Goal: Task Accomplishment & Management: Use online tool/utility

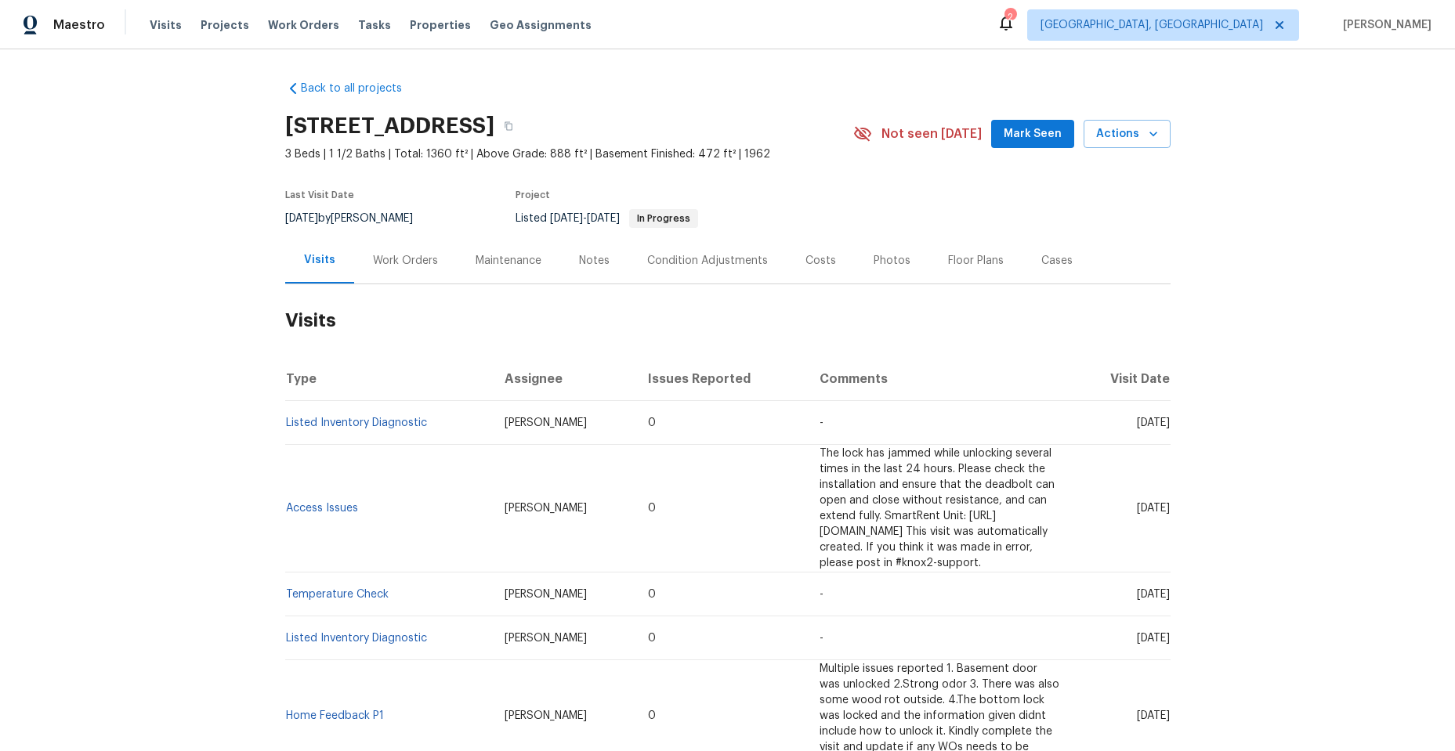
click at [411, 259] on div "Work Orders" at bounding box center [405, 261] width 65 height 16
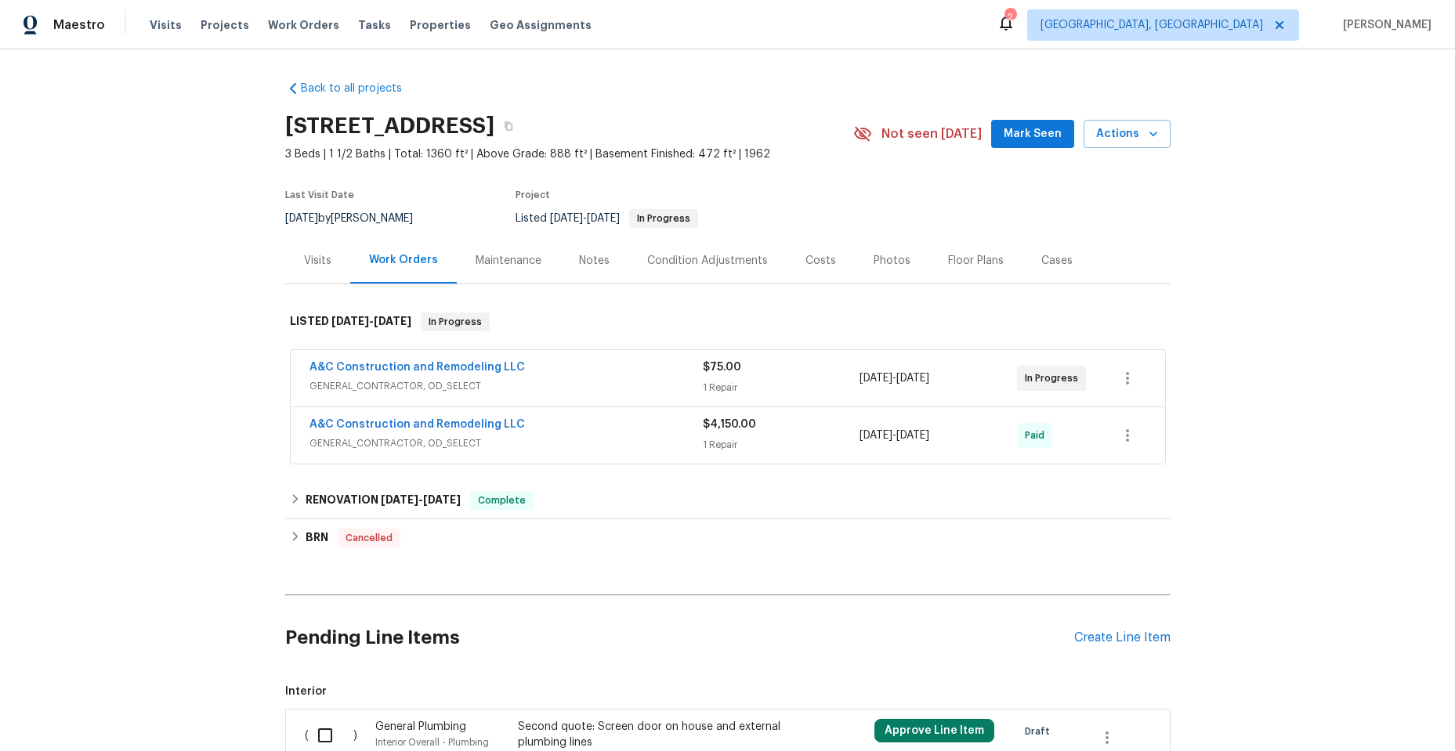
click at [611, 371] on div "A&C Construction and Remodeling LLC" at bounding box center [506, 369] width 393 height 19
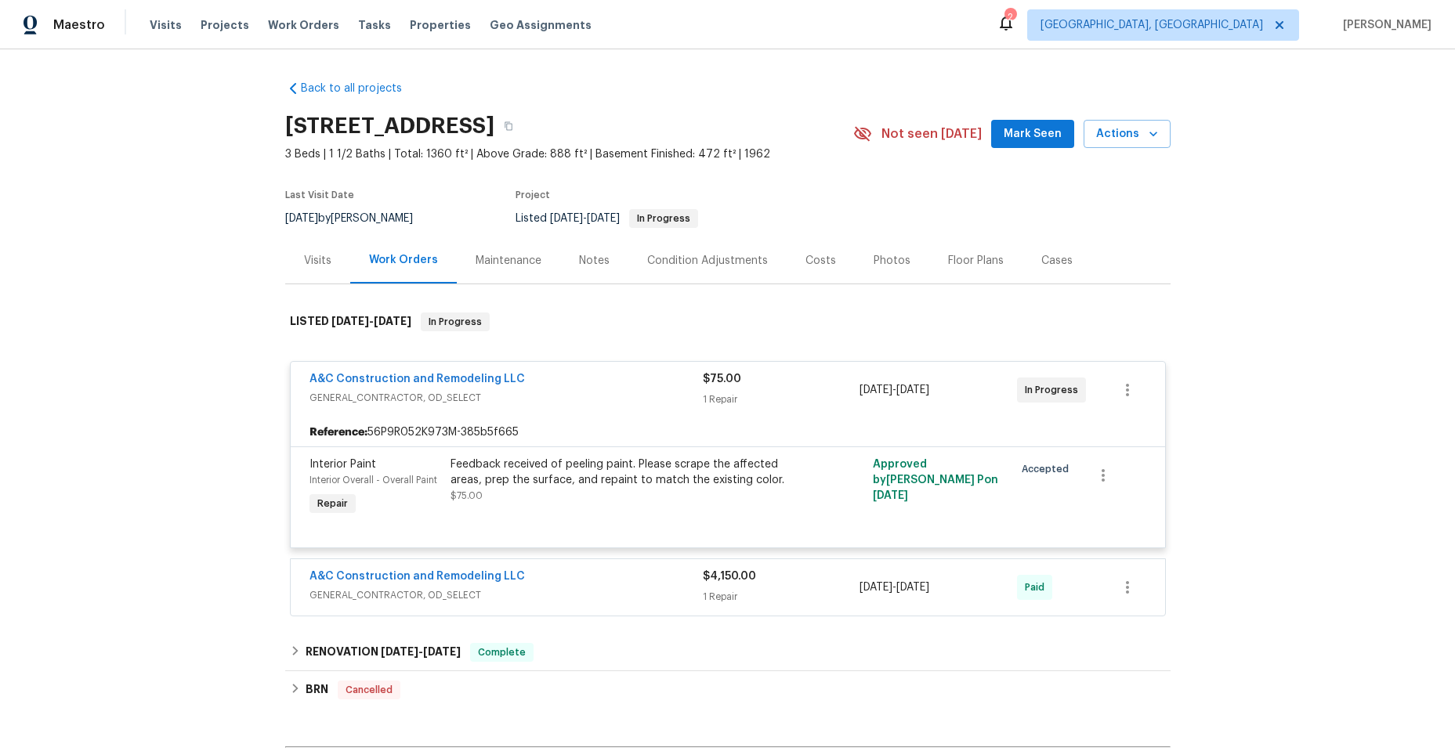
click at [596, 383] on div "A&C Construction and Remodeling LLC" at bounding box center [506, 380] width 393 height 19
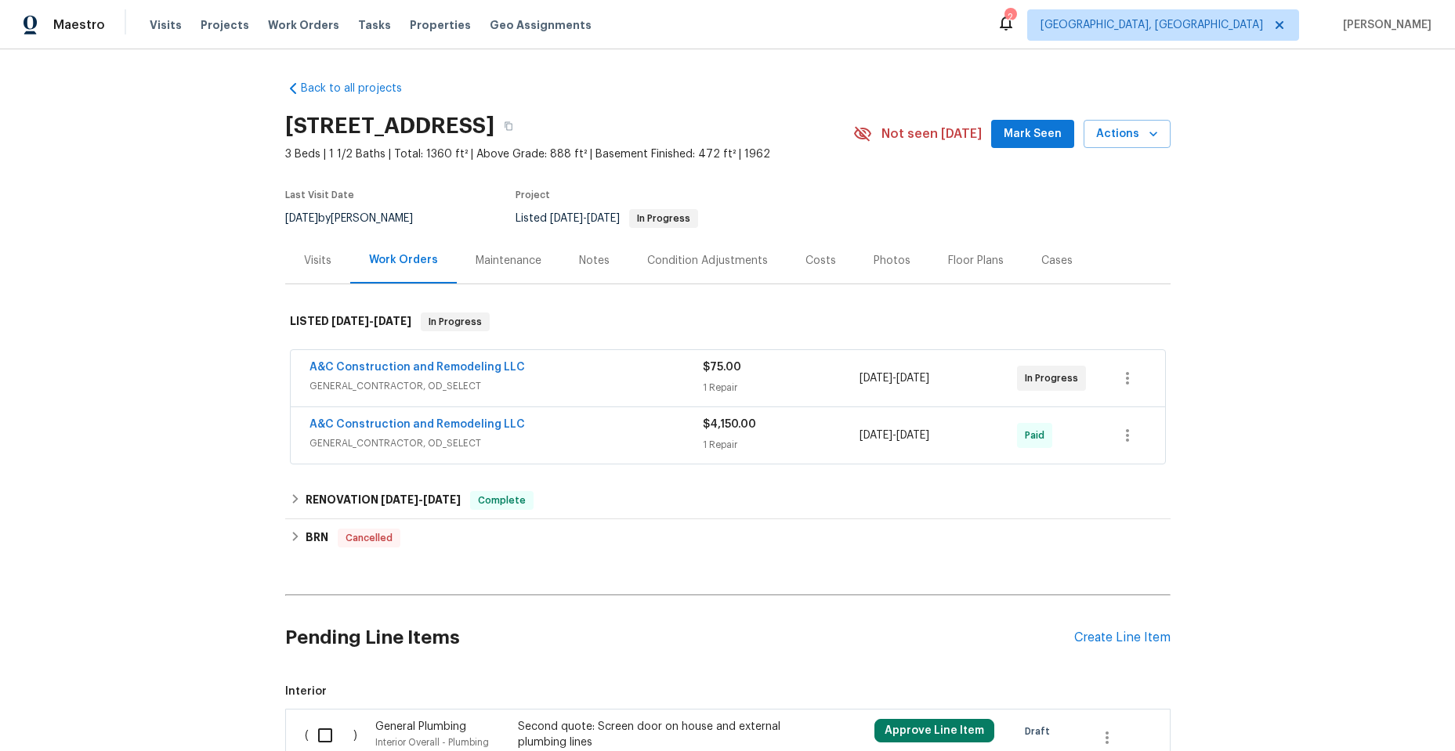
click at [563, 428] on div "A&C Construction and Remodeling LLC" at bounding box center [506, 426] width 393 height 19
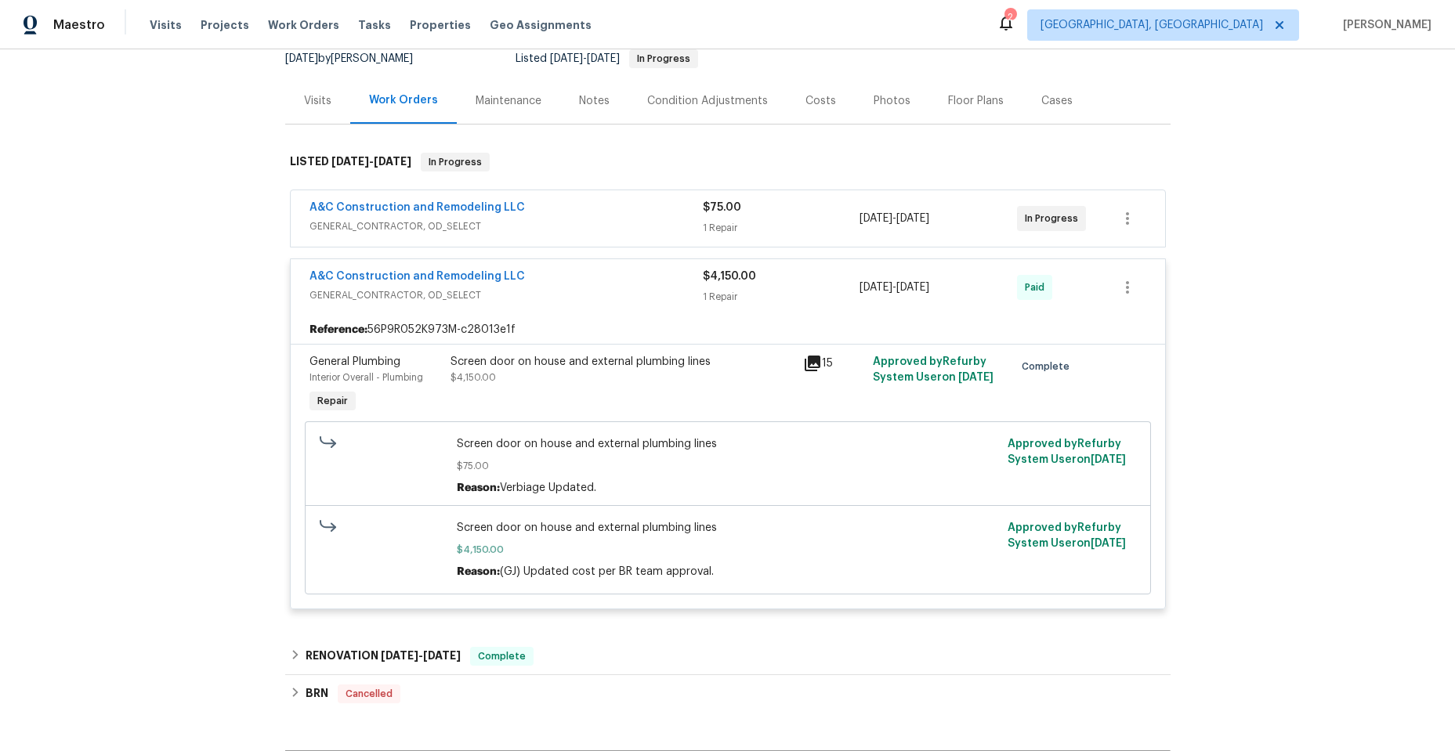
scroll to position [157, 0]
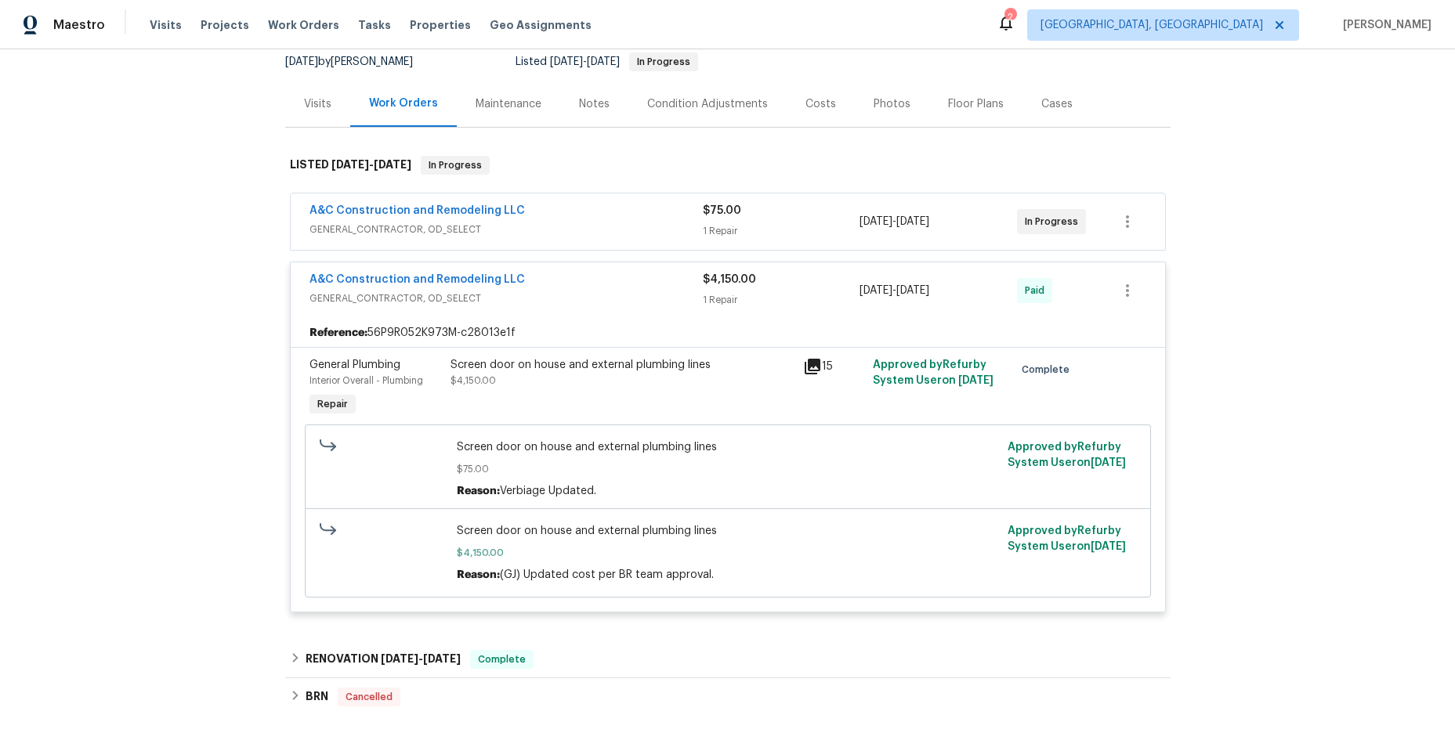
click at [600, 287] on div "A&C Construction and Remodeling LLC" at bounding box center [506, 281] width 393 height 19
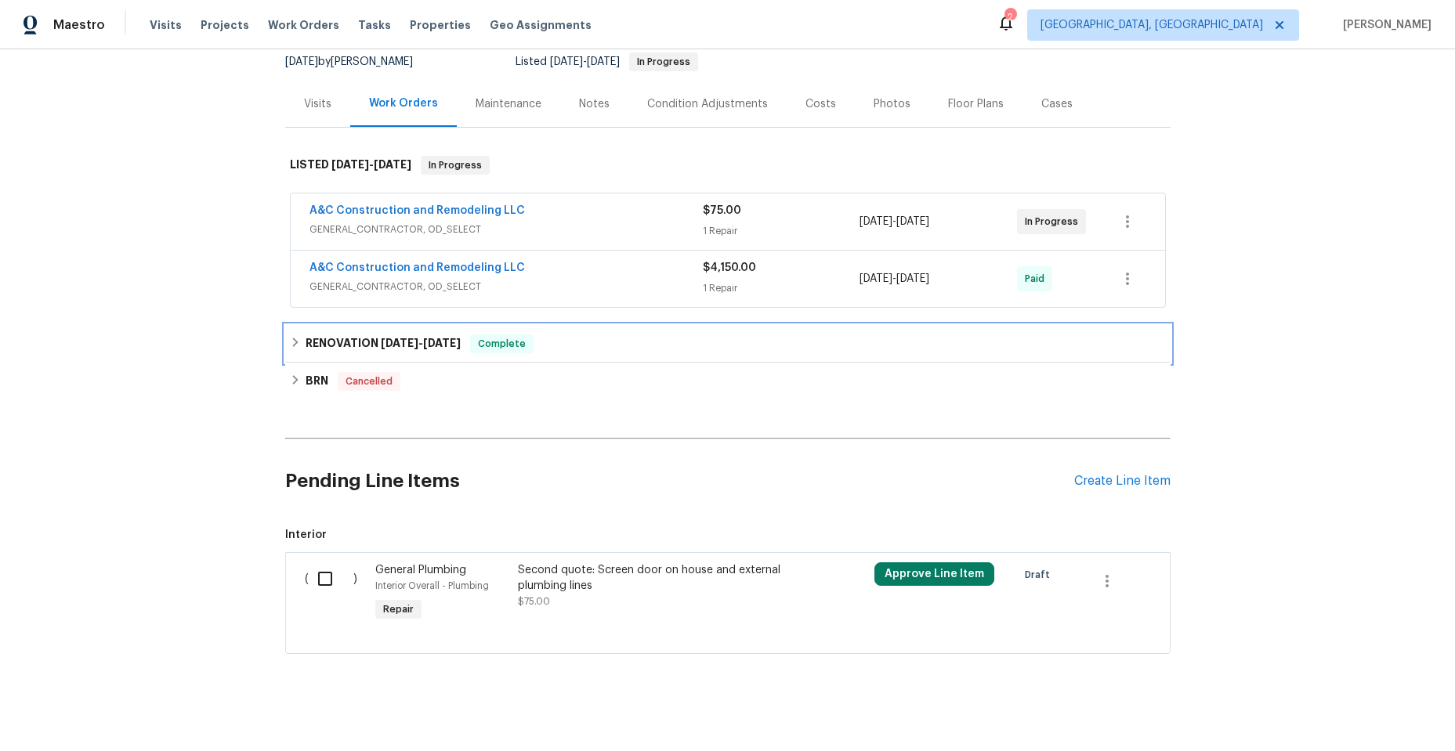
click at [292, 339] on icon at bounding box center [294, 342] width 5 height 9
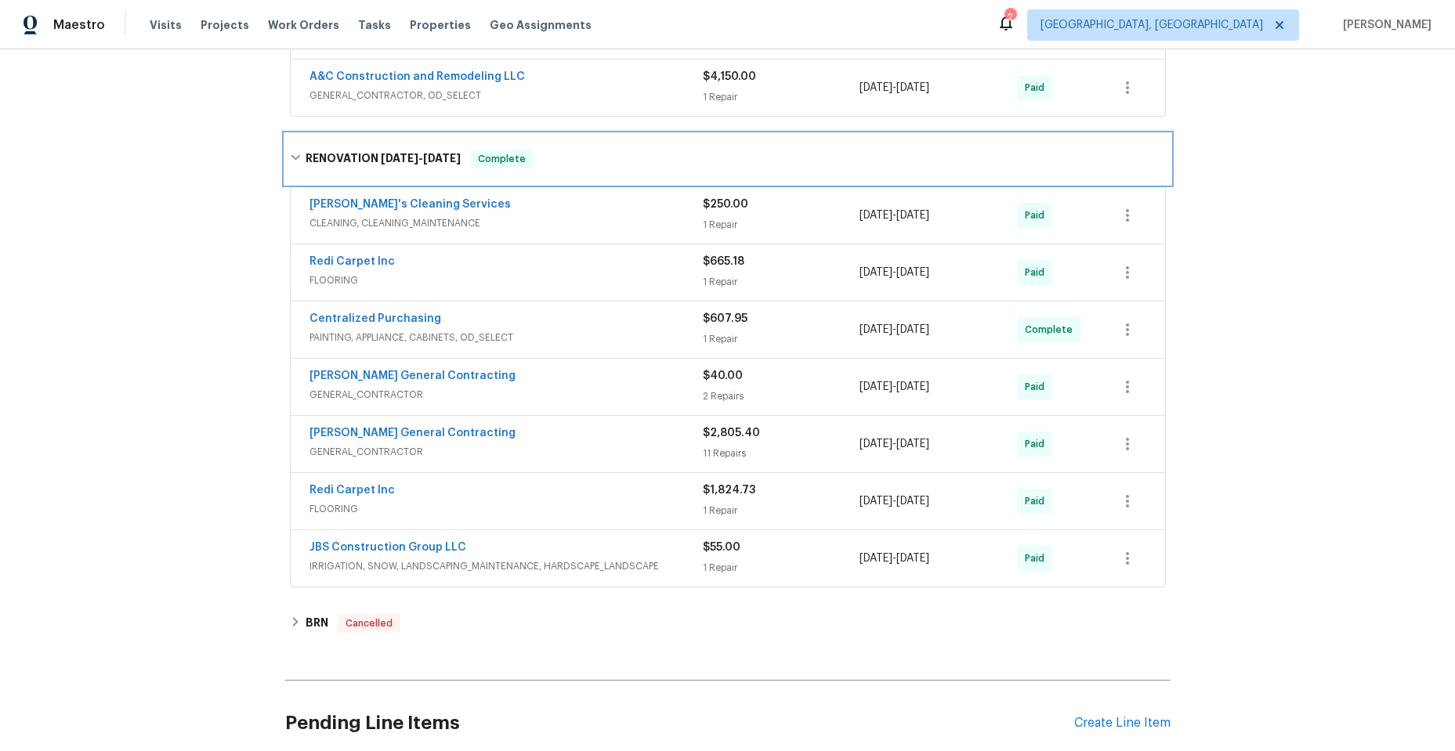
scroll to position [392, 0]
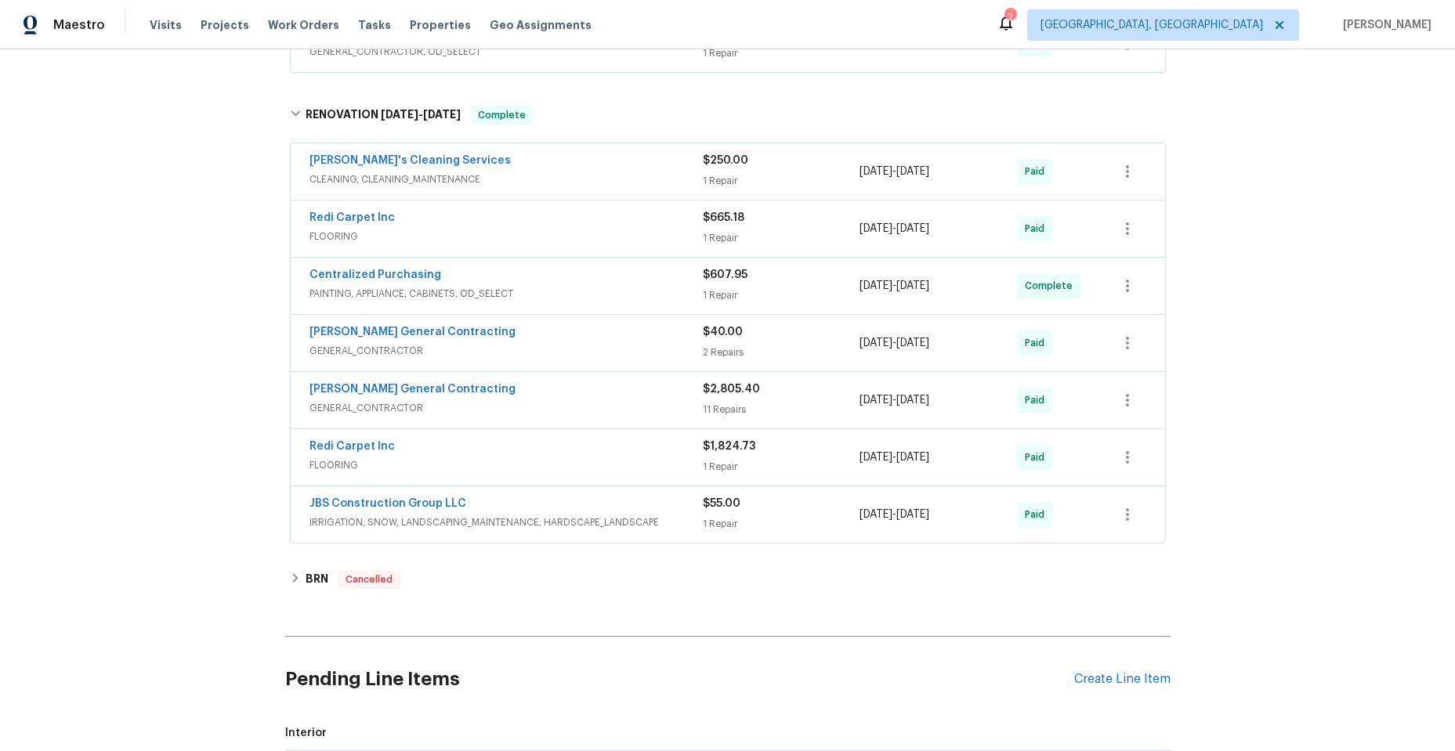
click at [570, 345] on span "GENERAL_CONTRACTOR" at bounding box center [506, 351] width 393 height 16
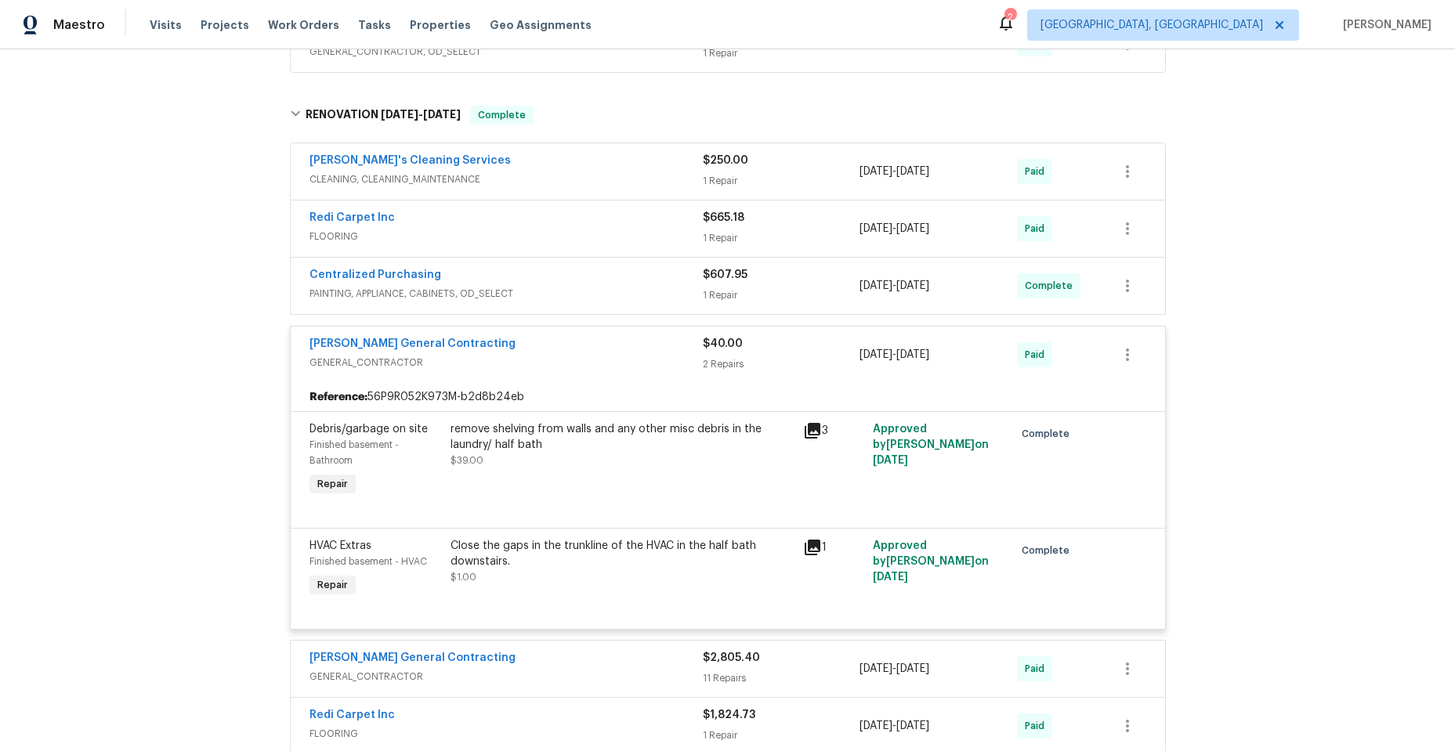
click at [568, 353] on div "Nicholson General Contracting" at bounding box center [506, 345] width 393 height 19
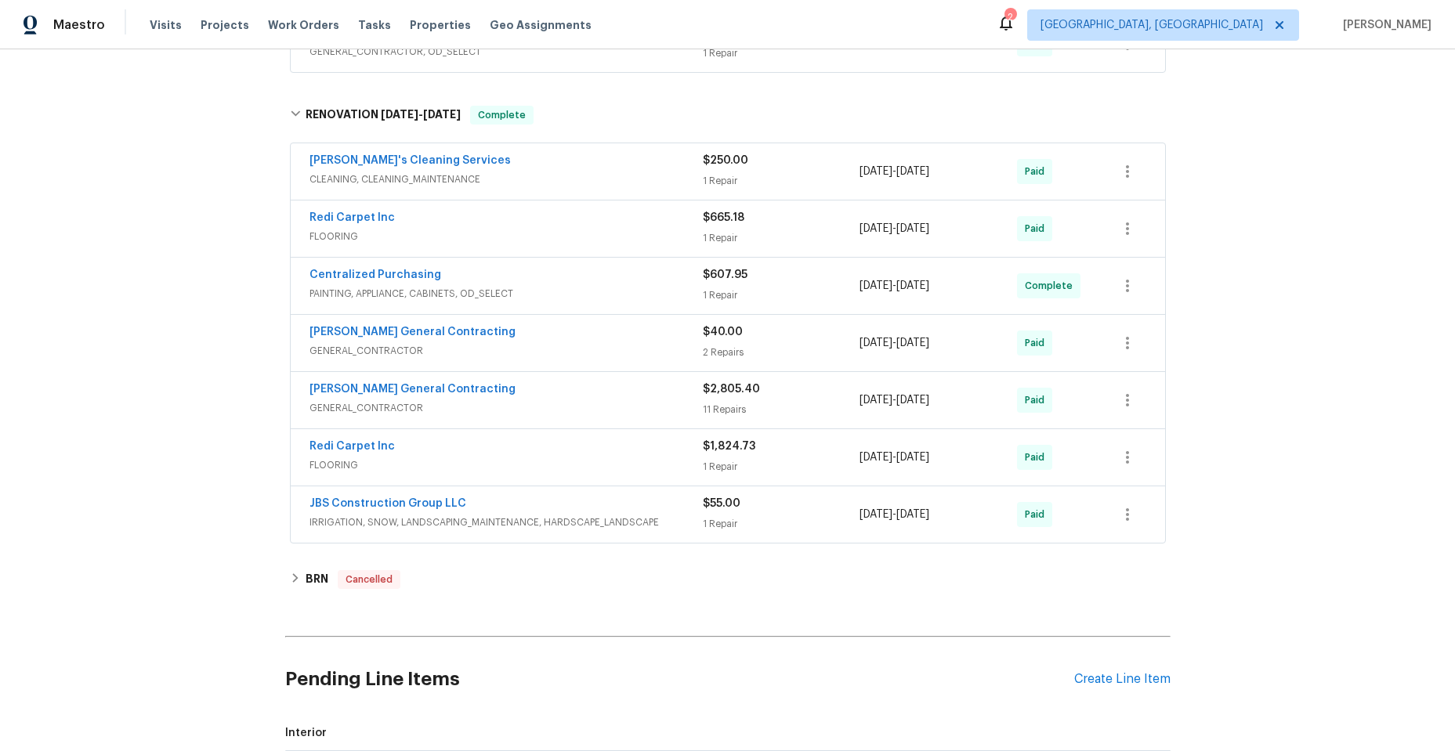
click at [568, 353] on span "GENERAL_CONTRACTOR" at bounding box center [506, 351] width 393 height 16
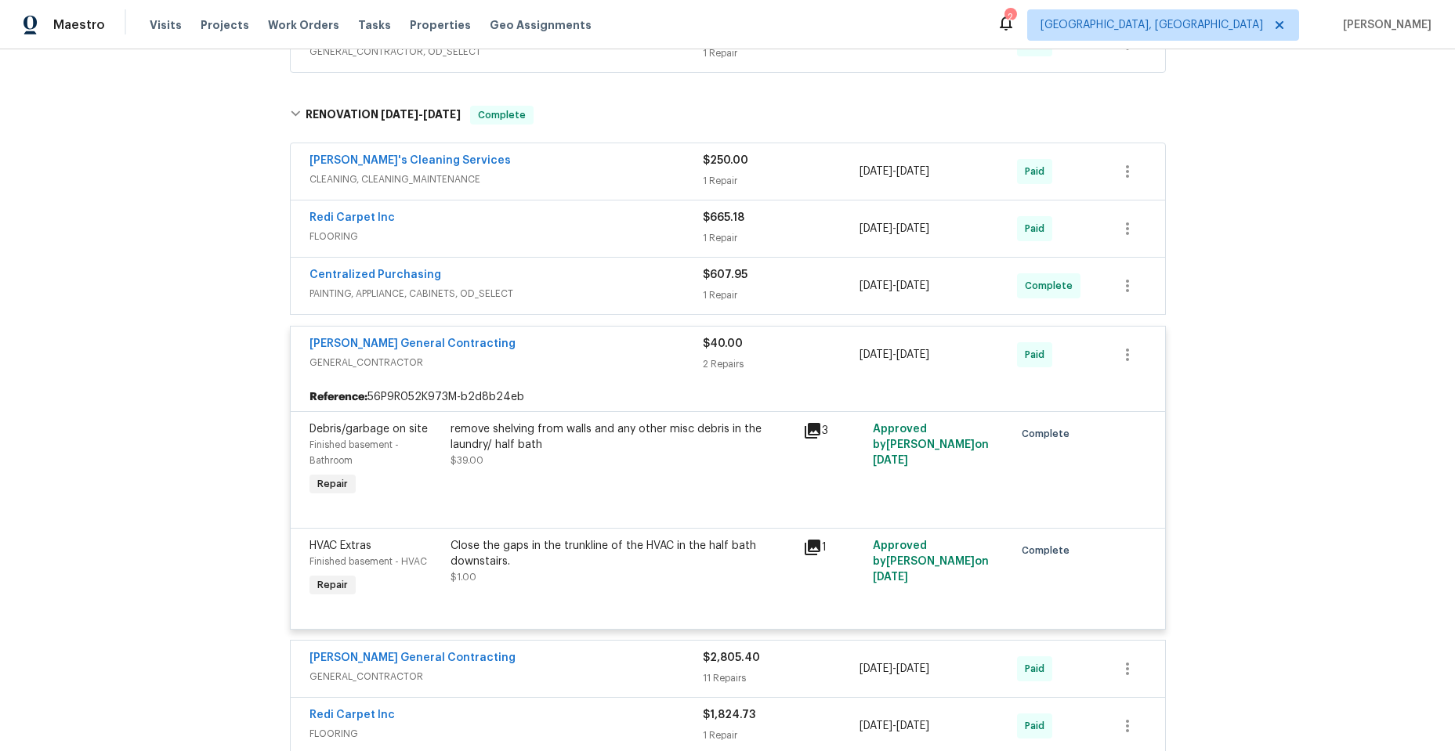
click at [568, 350] on div "Nicholson General Contracting" at bounding box center [506, 345] width 393 height 19
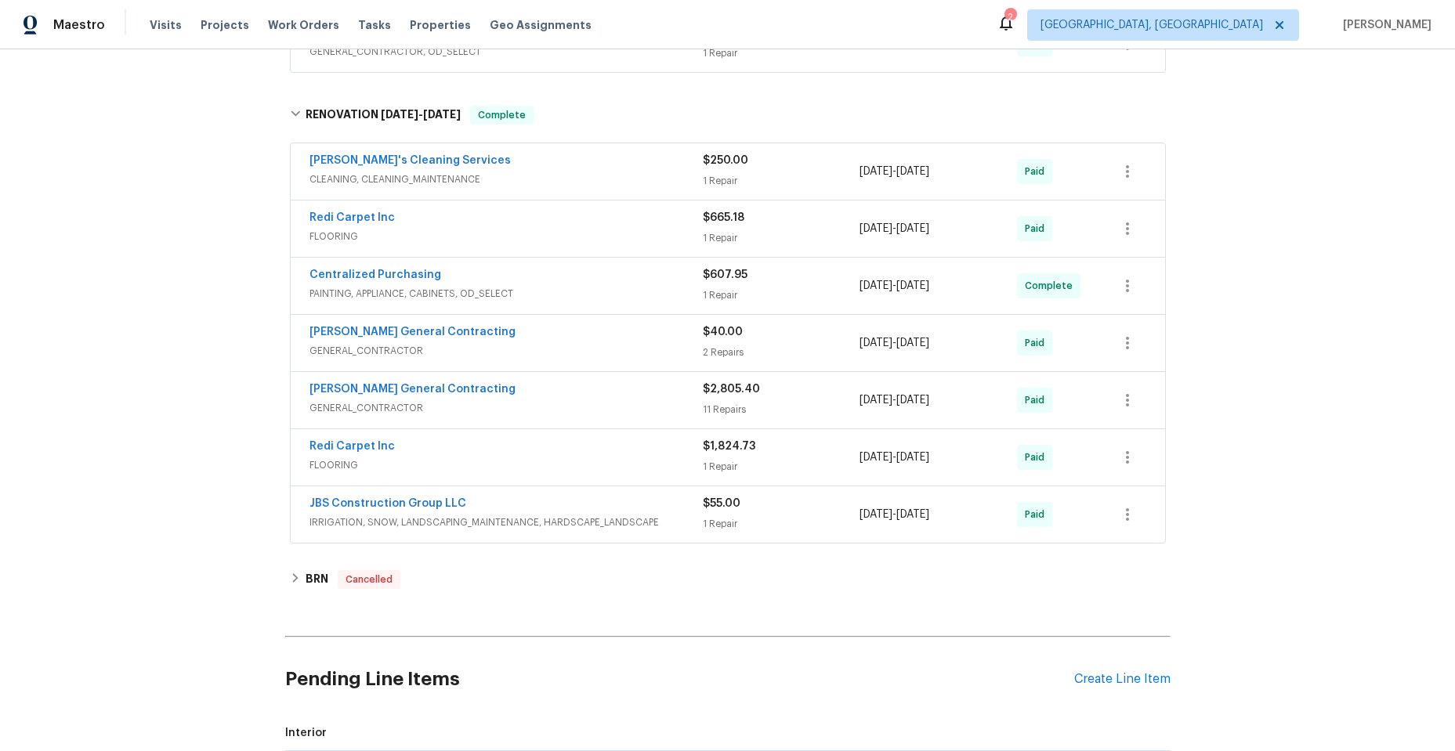
click at [565, 406] on span "GENERAL_CONTRACTOR" at bounding box center [506, 408] width 393 height 16
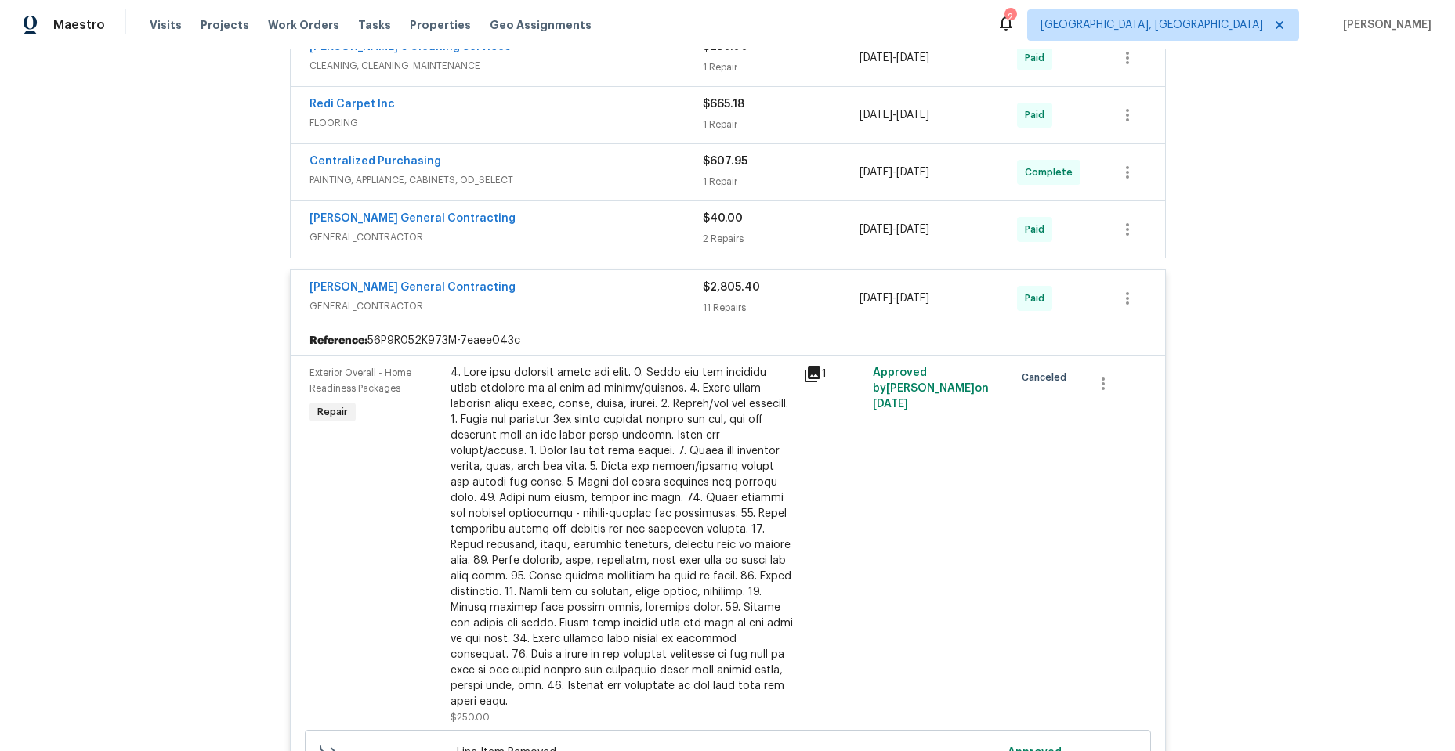
scroll to position [470, 0]
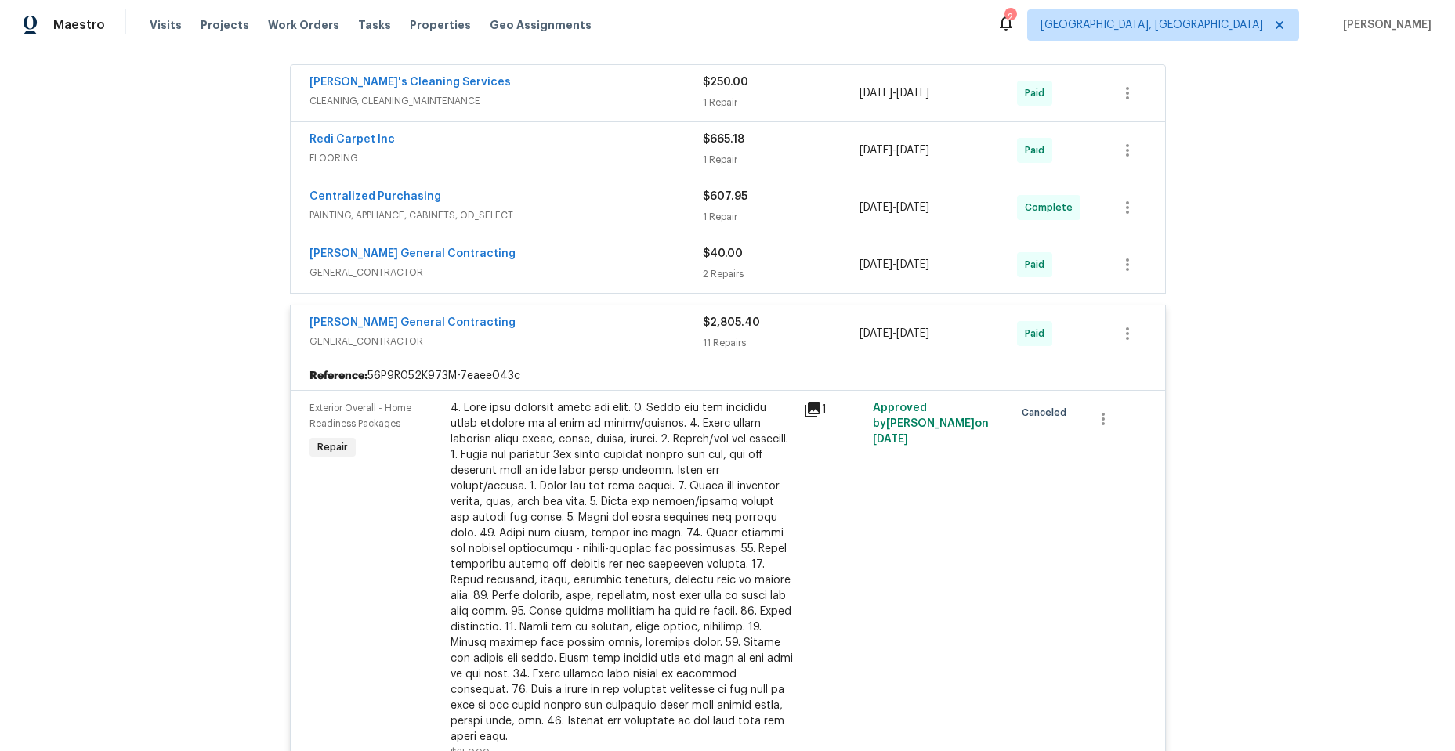
click at [573, 331] on div "Nicholson General Contracting" at bounding box center [506, 324] width 393 height 19
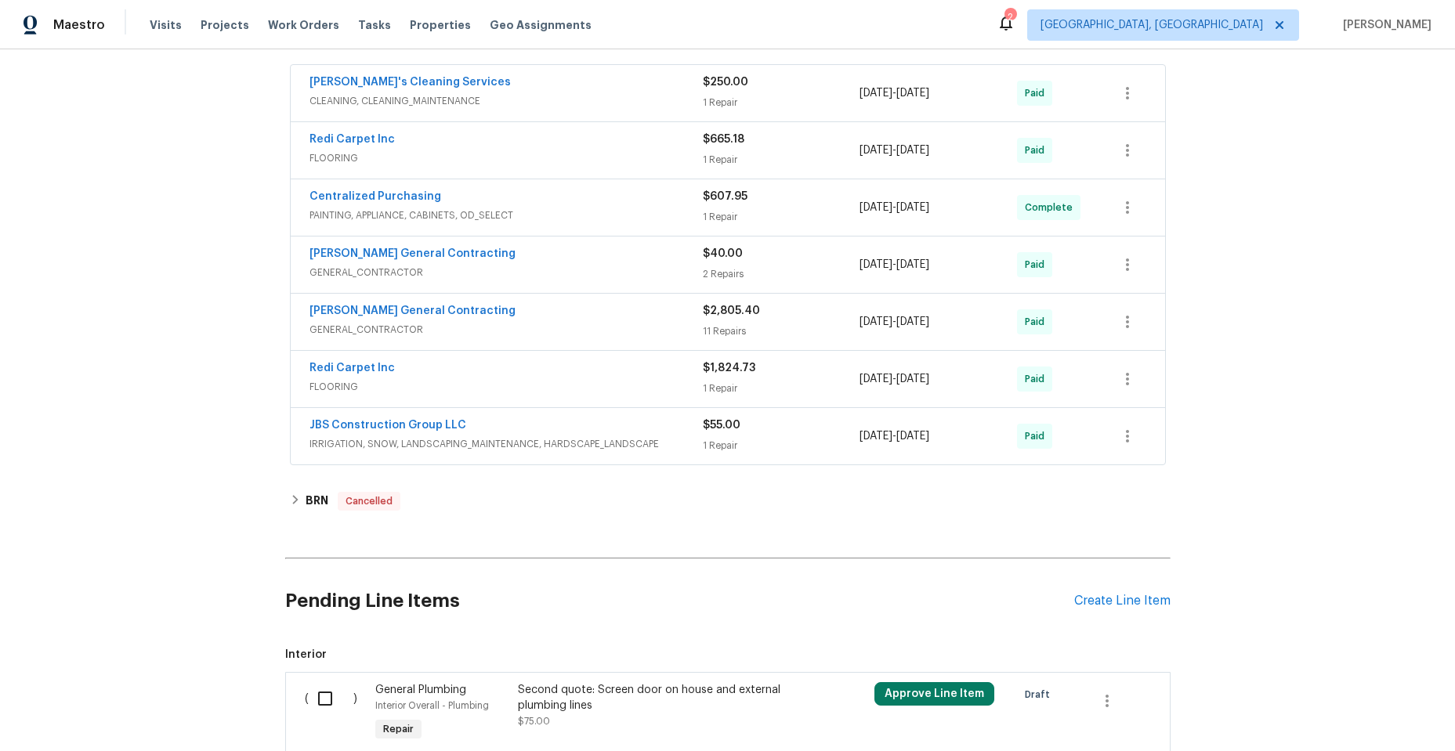
click at [549, 420] on div "JBS Construction Group LLC" at bounding box center [506, 427] width 393 height 19
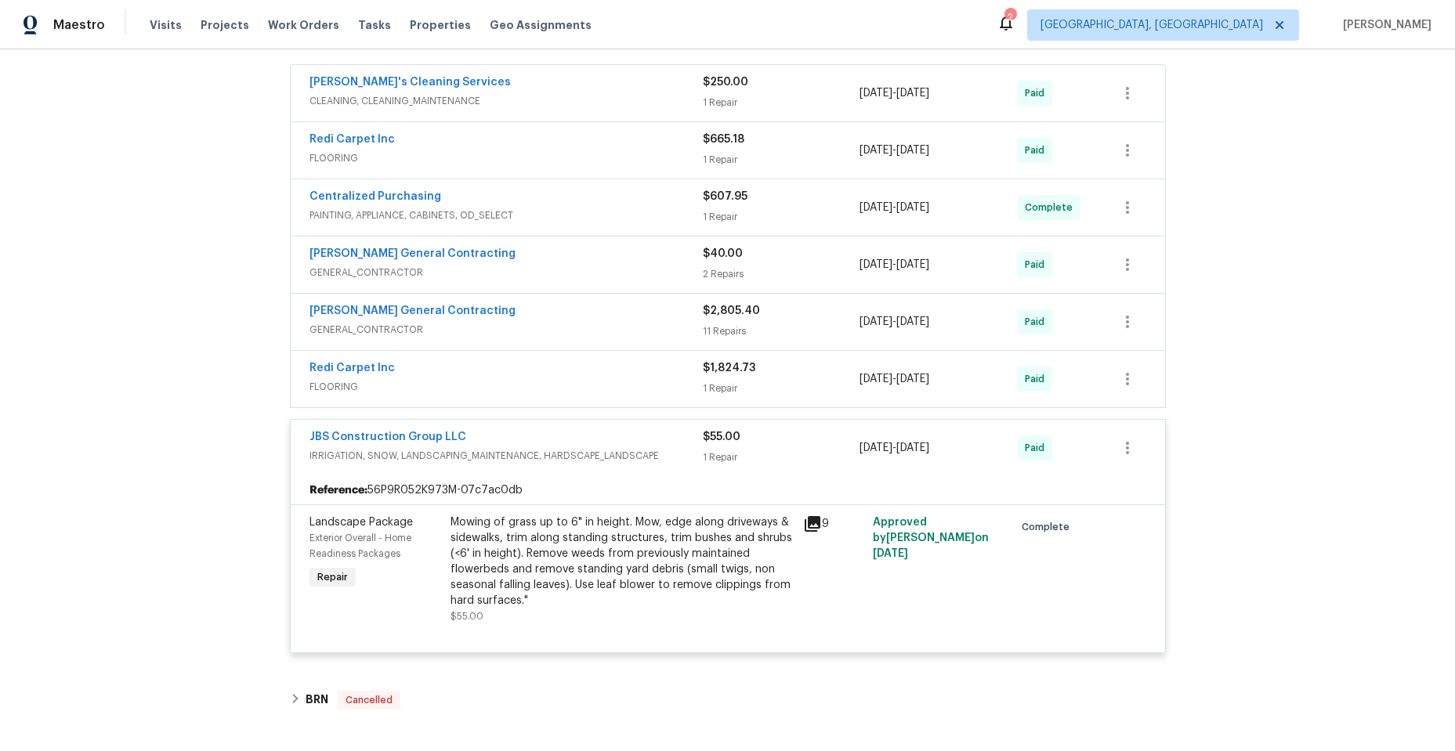
click at [547, 437] on div "JBS Construction Group LLC" at bounding box center [506, 438] width 393 height 19
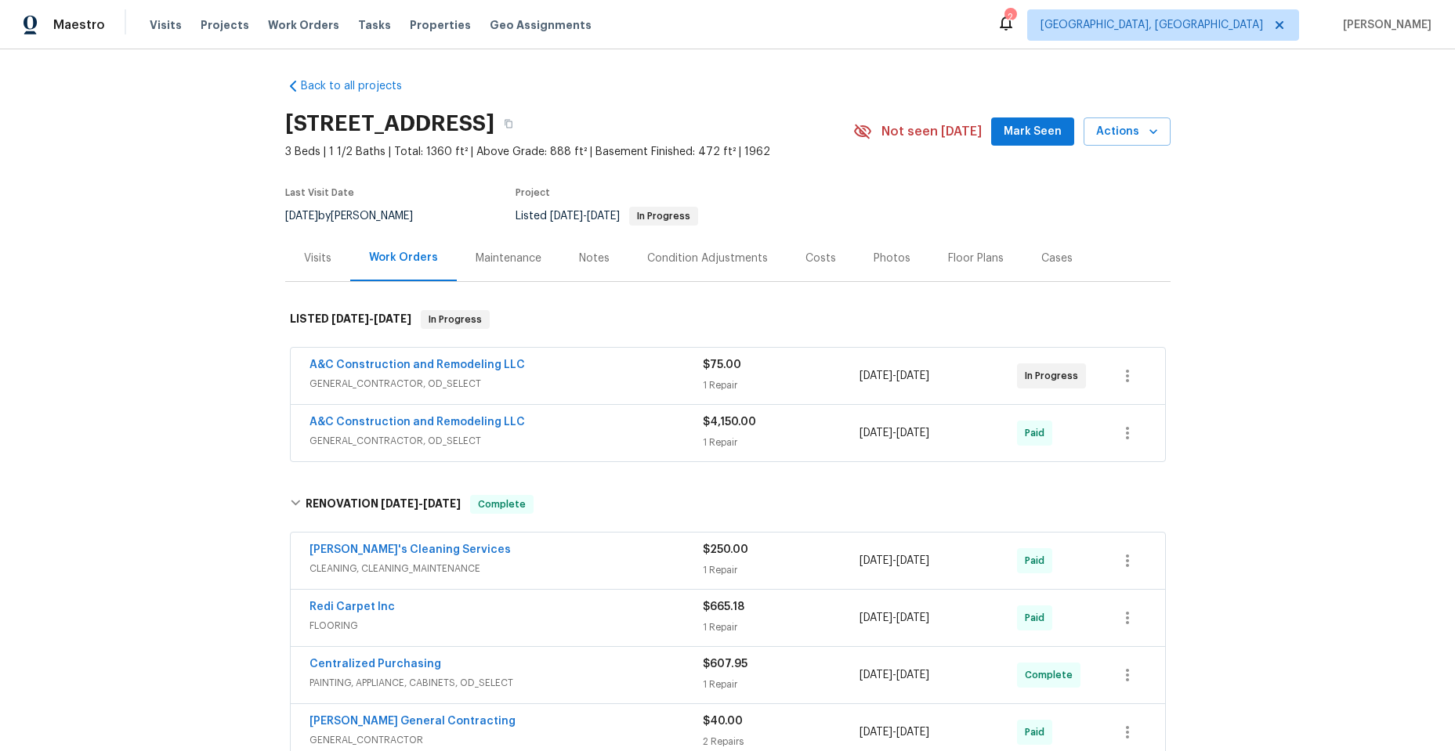
scroll to position [0, 0]
